Goal: Transaction & Acquisition: Purchase product/service

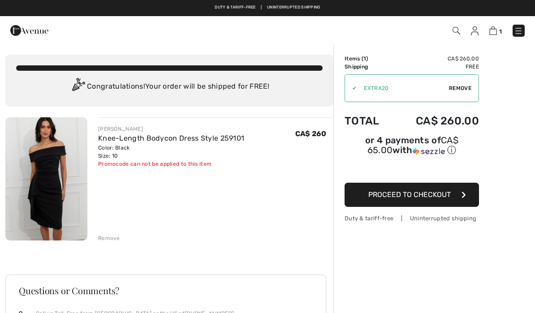
click at [522, 26] on link at bounding box center [519, 31] width 12 height 12
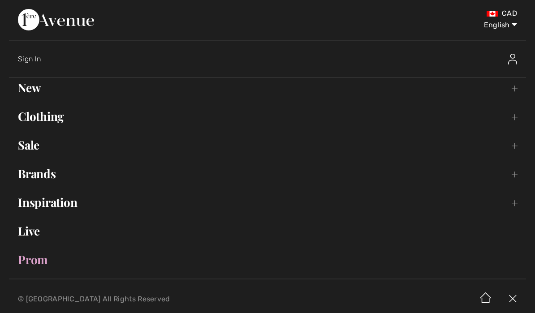
click at [510, 26] on select "English Français" at bounding box center [493, 23] width 47 height 27
select select "https://www.1ereavenue.com/fr/cart/"
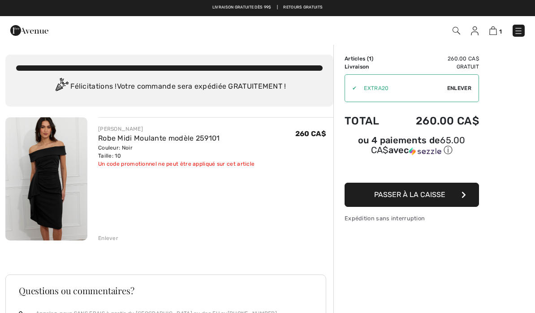
click at [475, 31] on img at bounding box center [475, 30] width 8 height 9
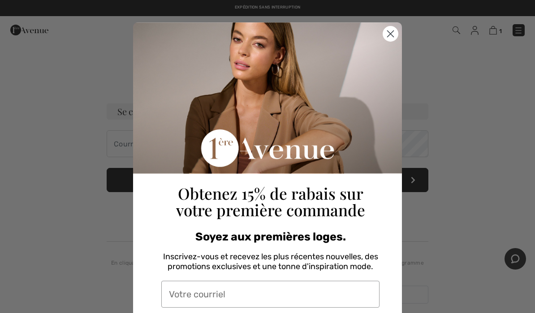
click at [397, 34] on circle "Close dialog" at bounding box center [390, 33] width 15 height 15
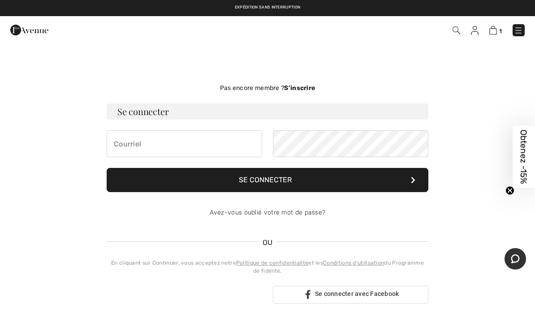
click at [453, 30] on img at bounding box center [457, 30] width 8 height 8
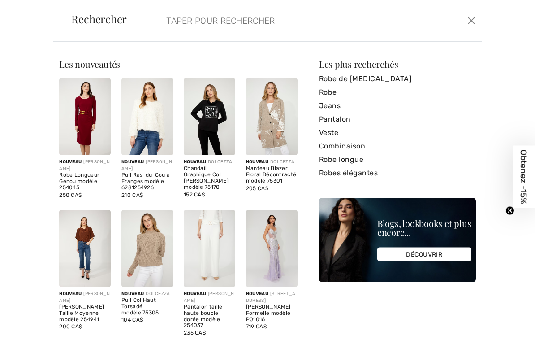
click at [331, 93] on link "Robe" at bounding box center [397, 92] width 157 height 13
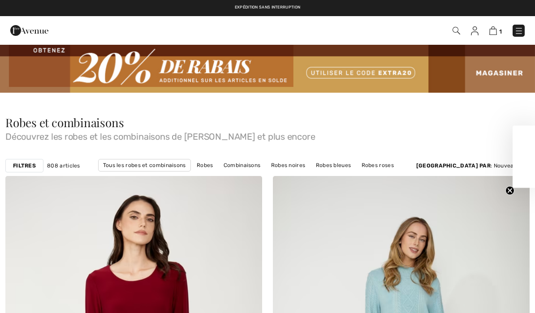
checkbox input "true"
click at [330, 166] on link "Robes bleues" at bounding box center [333, 166] width 44 height 12
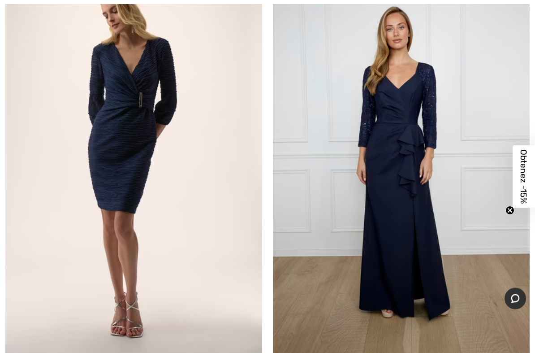
scroll to position [2850, 0]
click at [134, 136] on img at bounding box center [133, 164] width 257 height 385
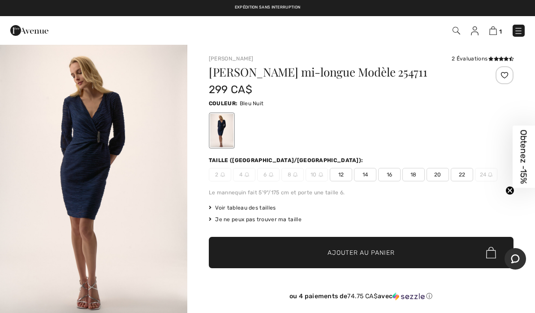
click at [106, 204] on img "1 / 6" at bounding box center [93, 184] width 187 height 280
click at [324, 171] on span "10" at bounding box center [317, 174] width 22 height 13
click at [261, 207] on span "Voir tableau des tailles" at bounding box center [242, 208] width 67 height 8
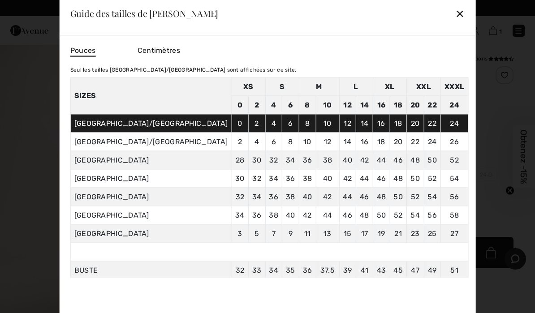
click at [455, 13] on div "✕" at bounding box center [459, 13] width 9 height 19
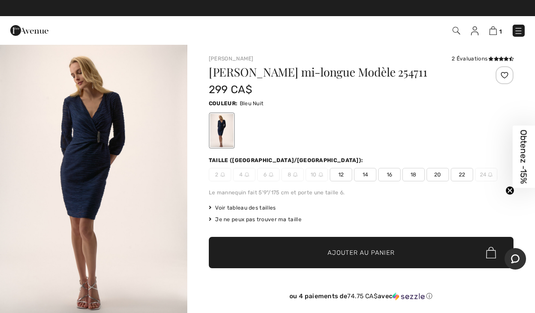
click at [337, 172] on span "12" at bounding box center [341, 174] width 22 height 13
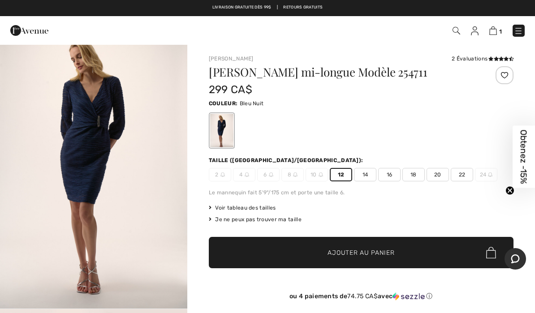
scroll to position [13, 0]
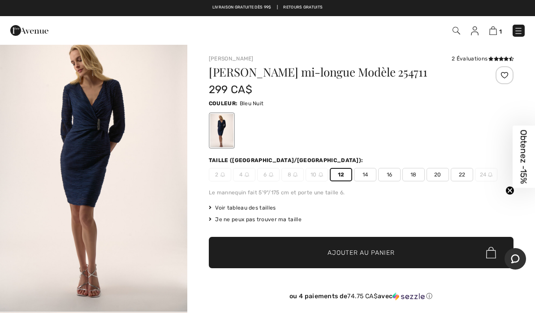
click at [319, 176] on img at bounding box center [321, 174] width 4 height 4
click at [321, 173] on img at bounding box center [321, 174] width 4 height 4
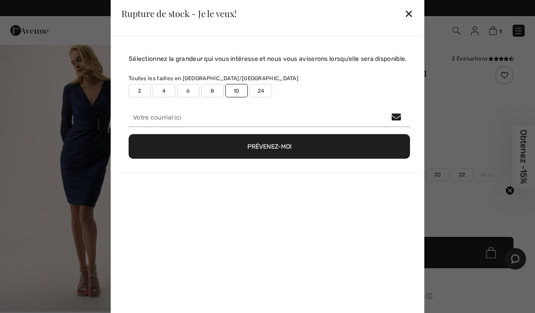
click at [321, 159] on button "Prévenez-moi" at bounding box center [269, 146] width 281 height 25
click at [235, 97] on label "10" at bounding box center [236, 90] width 22 height 13
type input "false"
click at [277, 154] on button "Prévenez-moi" at bounding box center [269, 146] width 281 height 25
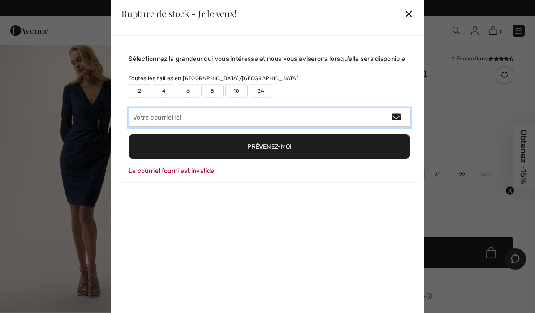
click at [185, 126] on input "email" at bounding box center [269, 117] width 281 height 19
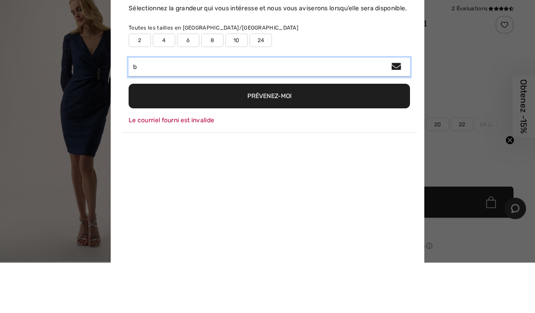
type input "b"
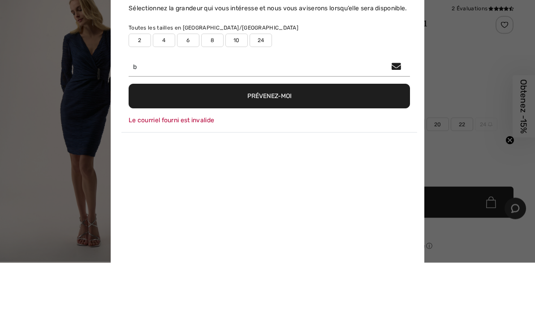
type input "brigittelevesque@cgocable.ca"
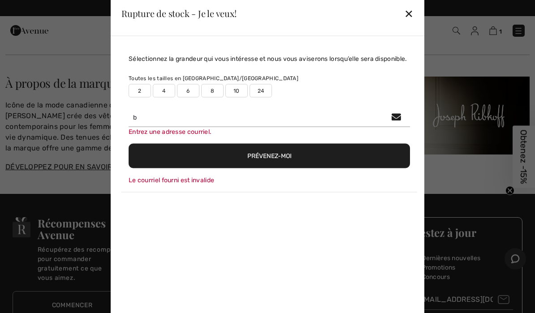
scroll to position [1531, 0]
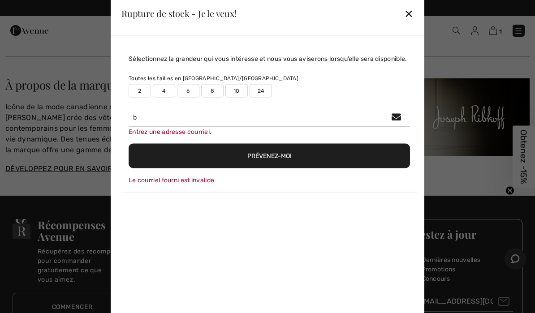
click at [151, 136] on div "Entrez une adresse courriel." at bounding box center [269, 131] width 281 height 9
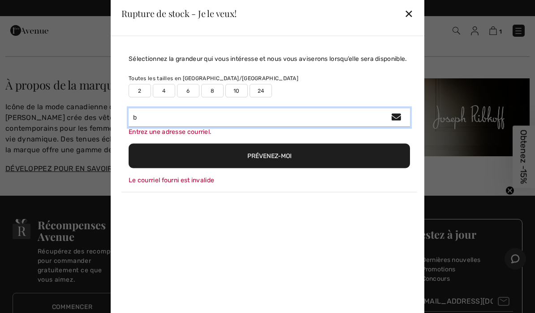
click at [155, 127] on input "b" at bounding box center [269, 117] width 281 height 19
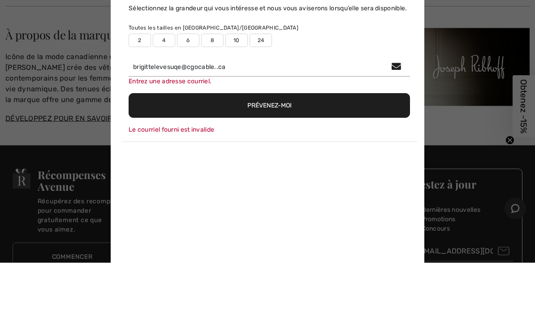
click at [296, 143] on button "Prévenez-moi" at bounding box center [269, 155] width 281 height 25
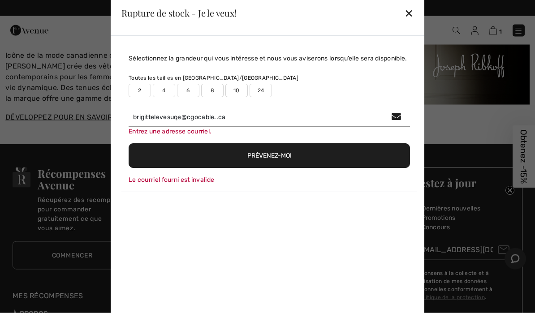
scroll to position [1584, 0]
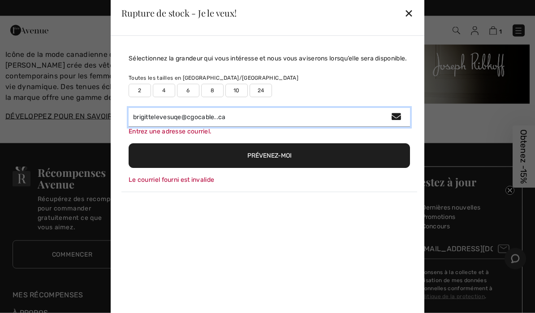
click at [186, 119] on input "brigittelevesuqe@cgocable..ca" at bounding box center [269, 117] width 281 height 19
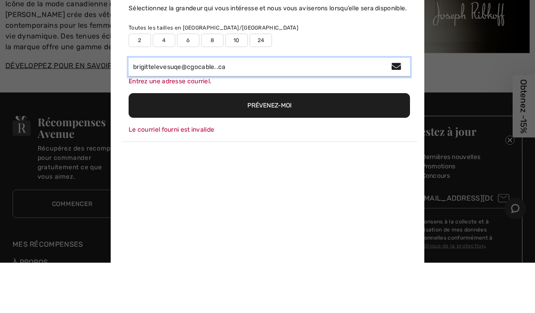
click at [179, 108] on input "brigittelevesuqe@cgocable..ca" at bounding box center [269, 117] width 281 height 19
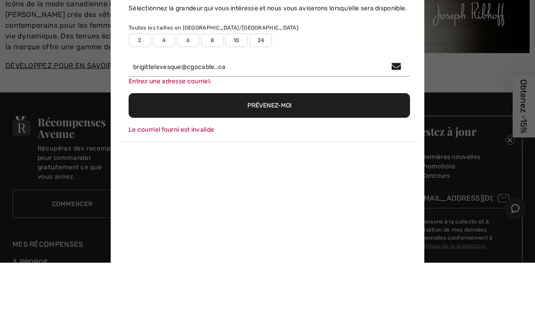
click at [267, 143] on button "Prévenez-moi" at bounding box center [269, 155] width 281 height 25
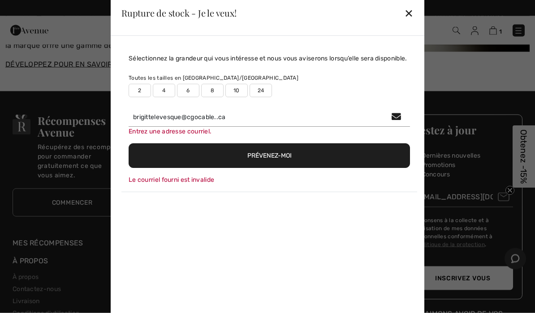
scroll to position [1637, 0]
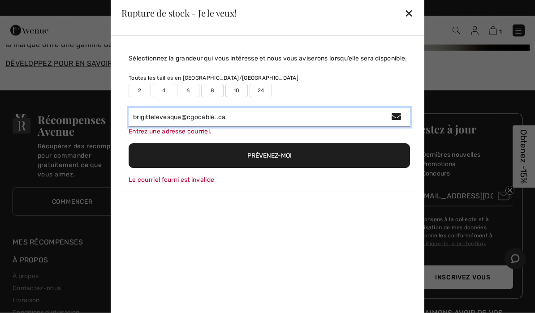
click at [254, 126] on input "brigittelevesque@cgocable..ca" at bounding box center [269, 117] width 281 height 19
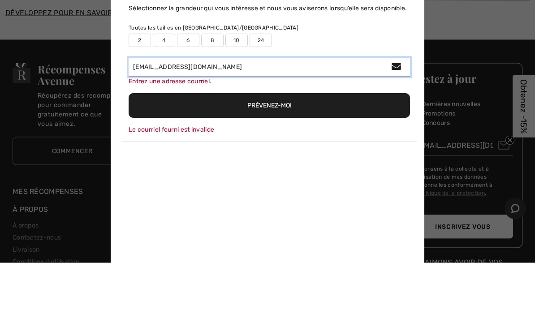
type input "brigittelevesque@cgocable.ca"
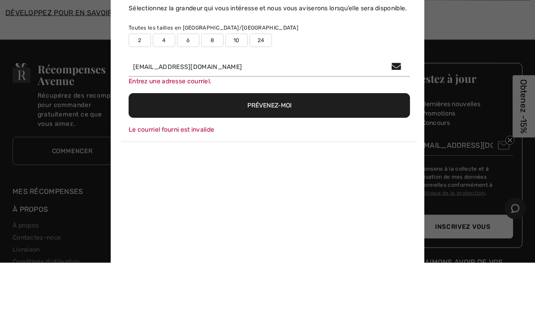
click at [280, 143] on button "Prévenez-moi" at bounding box center [269, 155] width 281 height 25
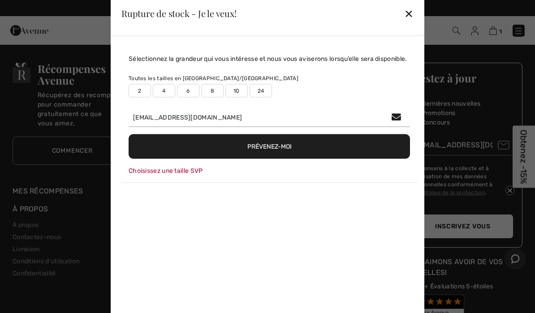
click at [280, 149] on button "Prévenez-moi" at bounding box center [269, 146] width 281 height 25
click at [212, 97] on label "8" at bounding box center [212, 90] width 22 height 13
type input "true"
click at [237, 97] on label "10" at bounding box center [236, 90] width 22 height 13
type input "true"
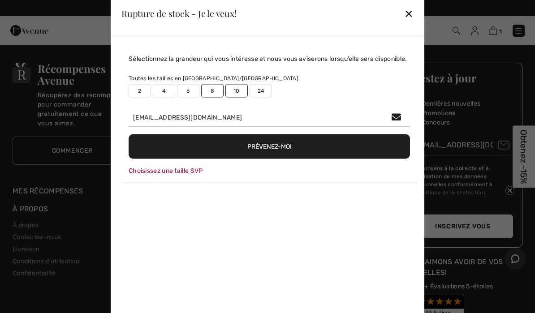
click at [211, 97] on label "8" at bounding box center [212, 90] width 22 height 13
type input "false"
click at [272, 152] on button "Prévenez-moi" at bounding box center [269, 146] width 281 height 25
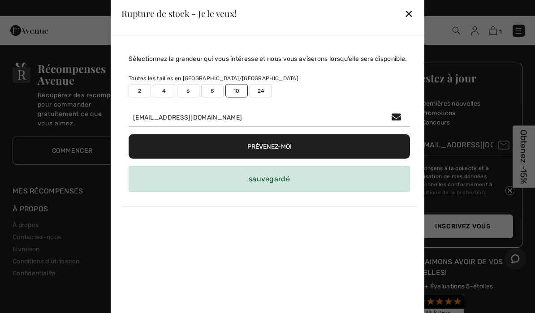
click at [294, 192] on div "sauvegardé" at bounding box center [269, 179] width 281 height 26
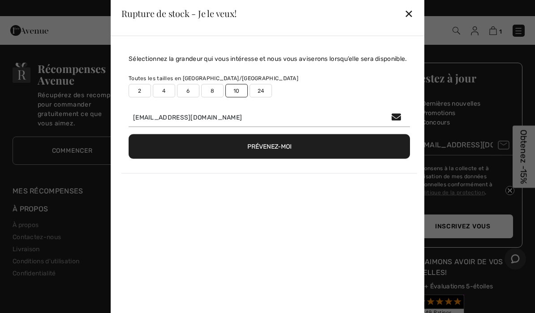
click at [408, 10] on div "✕" at bounding box center [408, 13] width 9 height 19
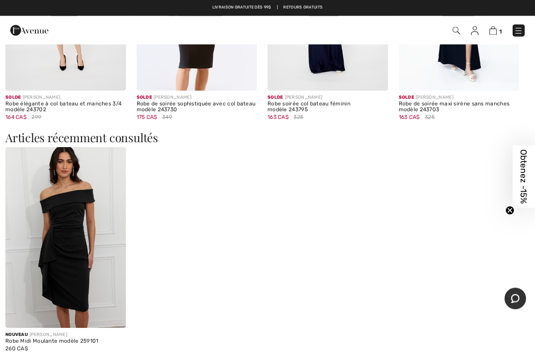
scroll to position [914, 0]
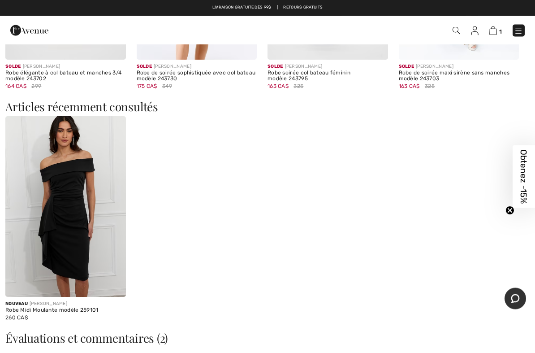
click at [86, 207] on img at bounding box center [65, 206] width 121 height 181
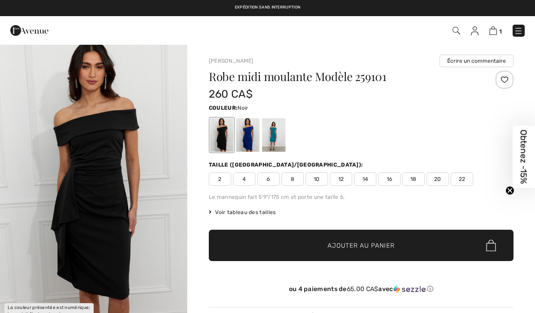
checkbox input "true"
click at [319, 177] on span "10" at bounding box center [317, 178] width 22 height 13
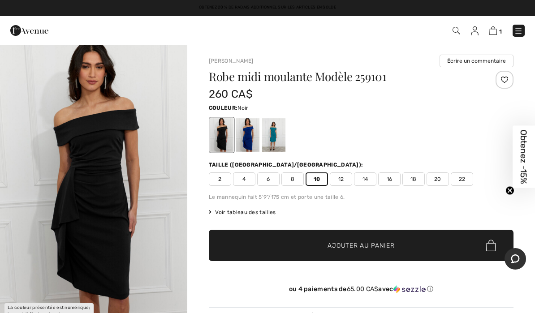
click at [496, 30] on img at bounding box center [493, 30] width 8 height 9
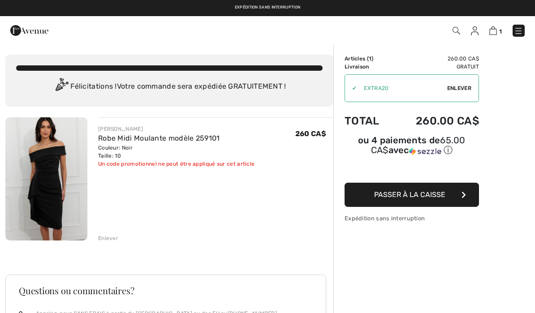
click at [56, 179] on img at bounding box center [46, 178] width 82 height 123
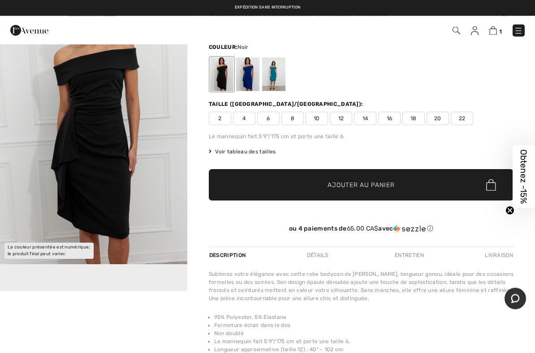
scroll to position [61, 0]
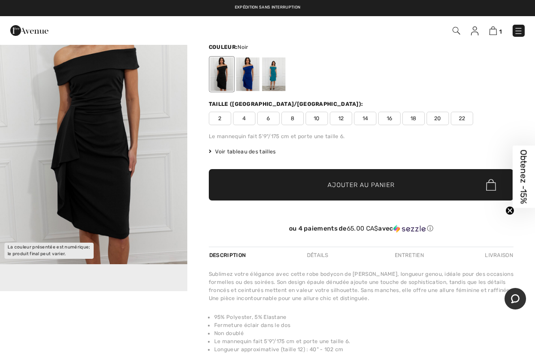
click at [114, 175] on img "1 / 1" at bounding box center [93, 123] width 187 height 281
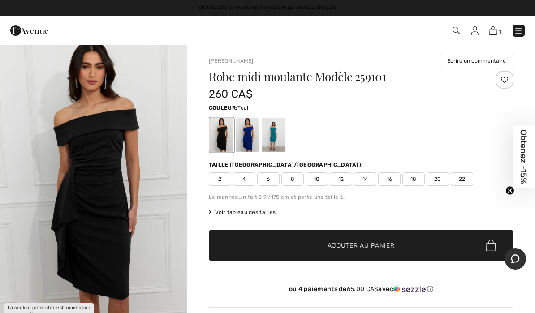
click at [273, 129] on div at bounding box center [273, 135] width 23 height 34
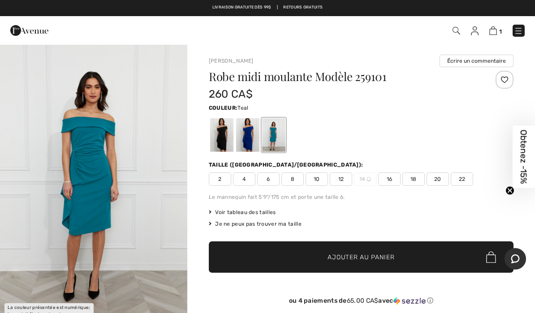
click at [226, 142] on div at bounding box center [221, 135] width 23 height 34
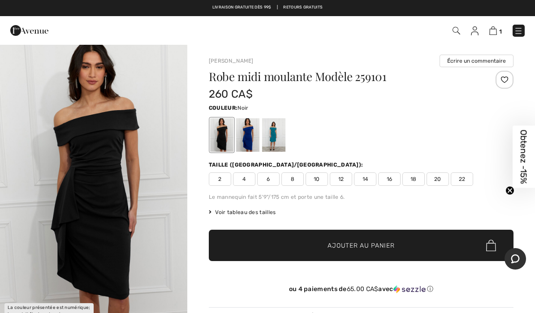
click at [251, 135] on div at bounding box center [247, 135] width 23 height 34
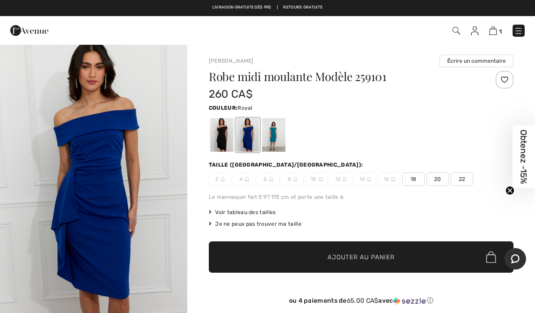
click at [221, 139] on div at bounding box center [221, 135] width 23 height 34
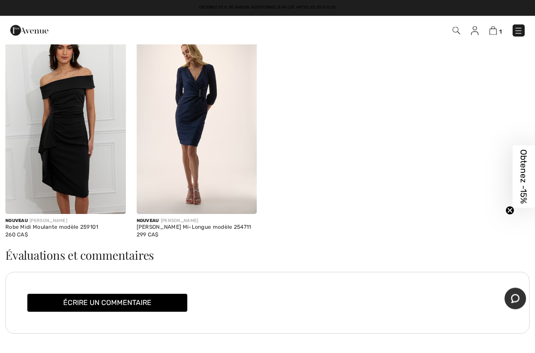
scroll to position [990, 0]
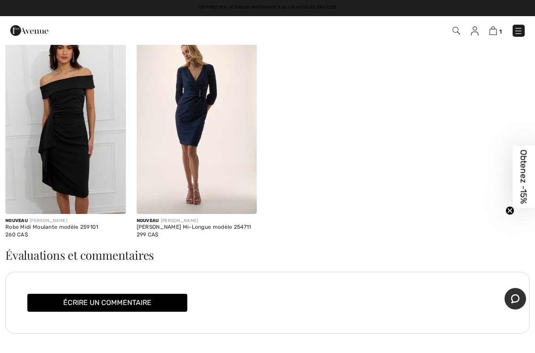
click at [191, 103] on img at bounding box center [197, 123] width 121 height 181
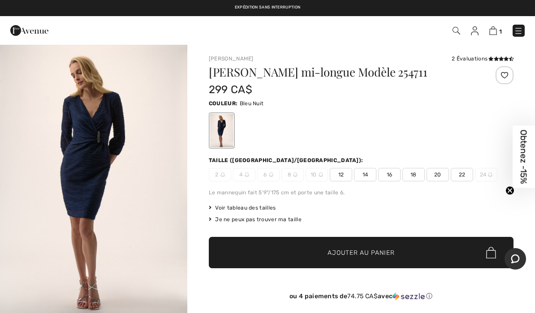
click at [108, 205] on img "1 / 6" at bounding box center [93, 184] width 187 height 280
